Goal: Subscribe to service/newsletter

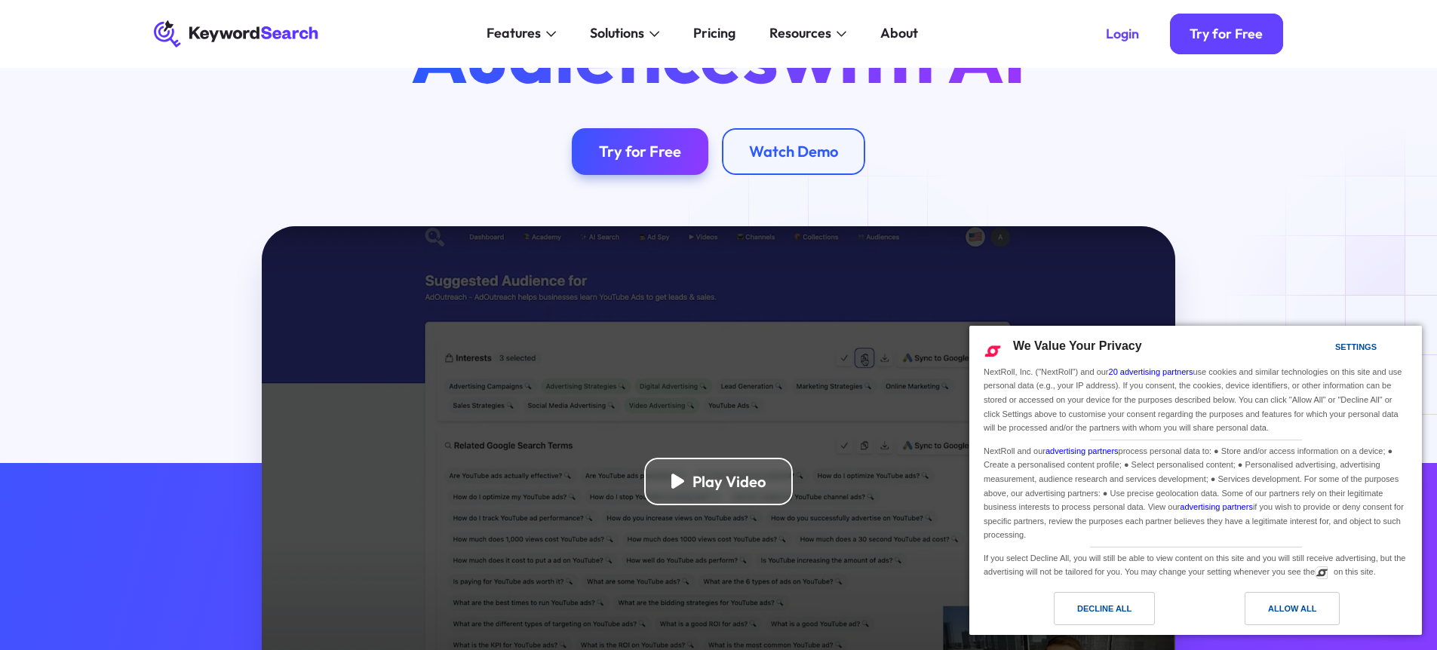
scroll to position [77, 0]
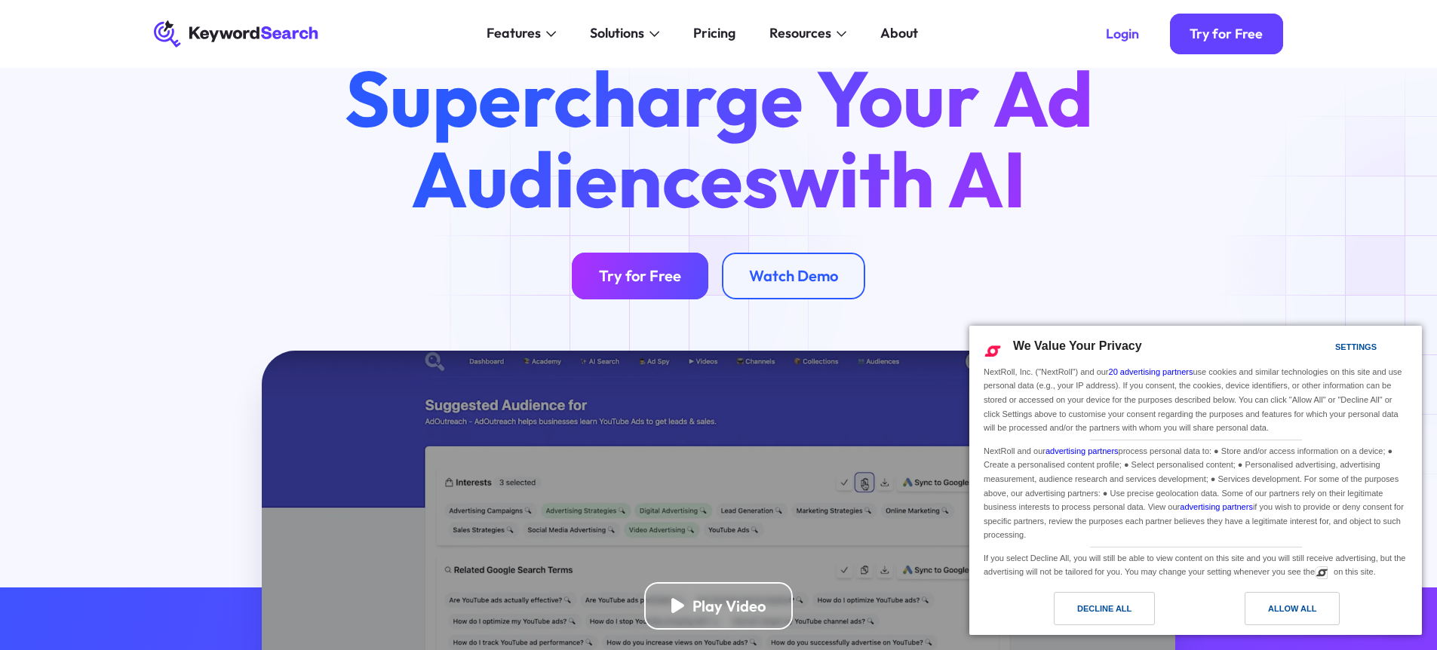
click at [650, 275] on div "Try for Free" at bounding box center [640, 275] width 82 height 19
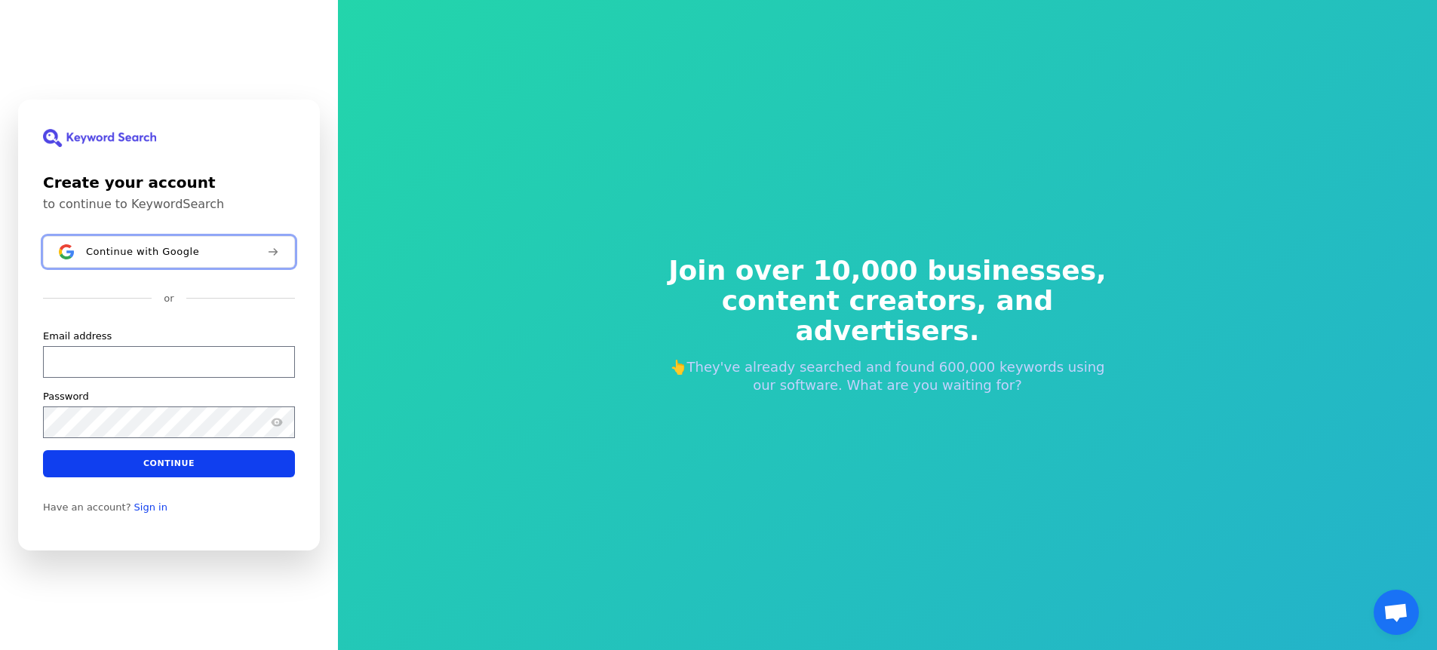
click at [254, 261] on button "Continue with Google" at bounding box center [169, 252] width 252 height 32
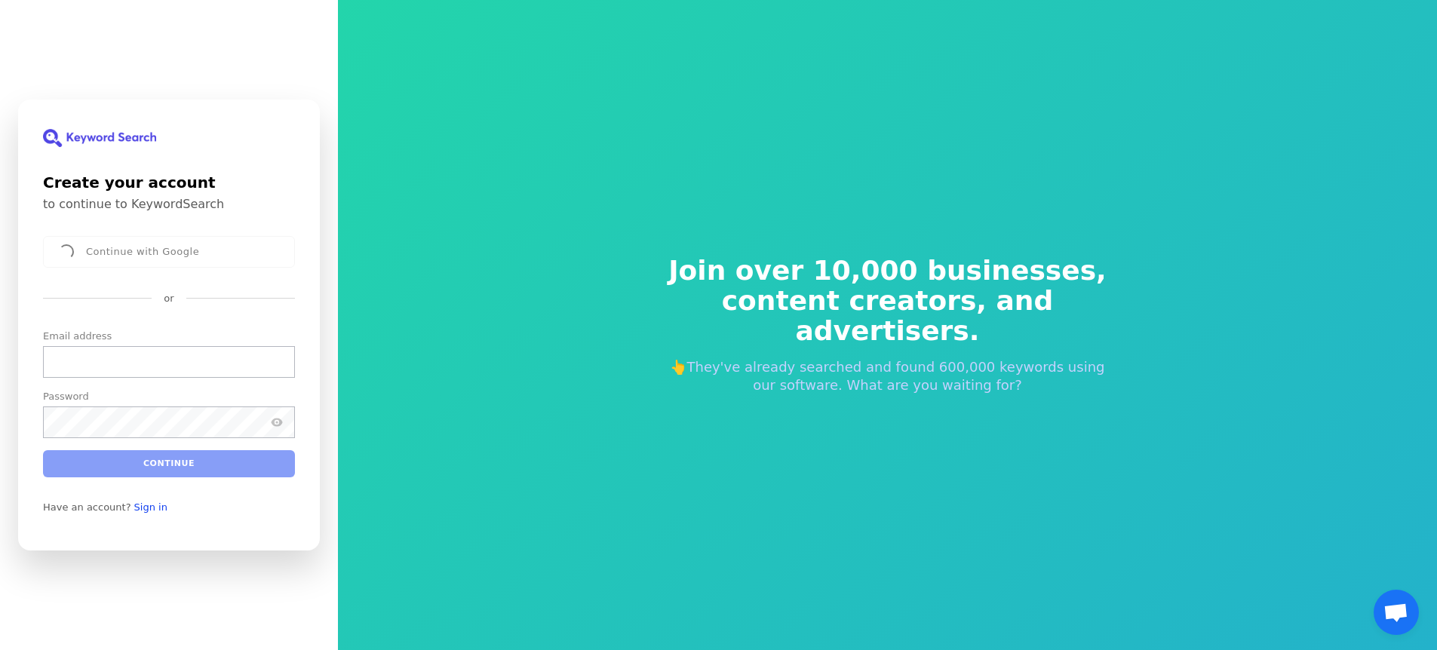
click at [254, 260] on div "Continue with Google" at bounding box center [169, 252] width 252 height 32
